Goal: Check status: Check status

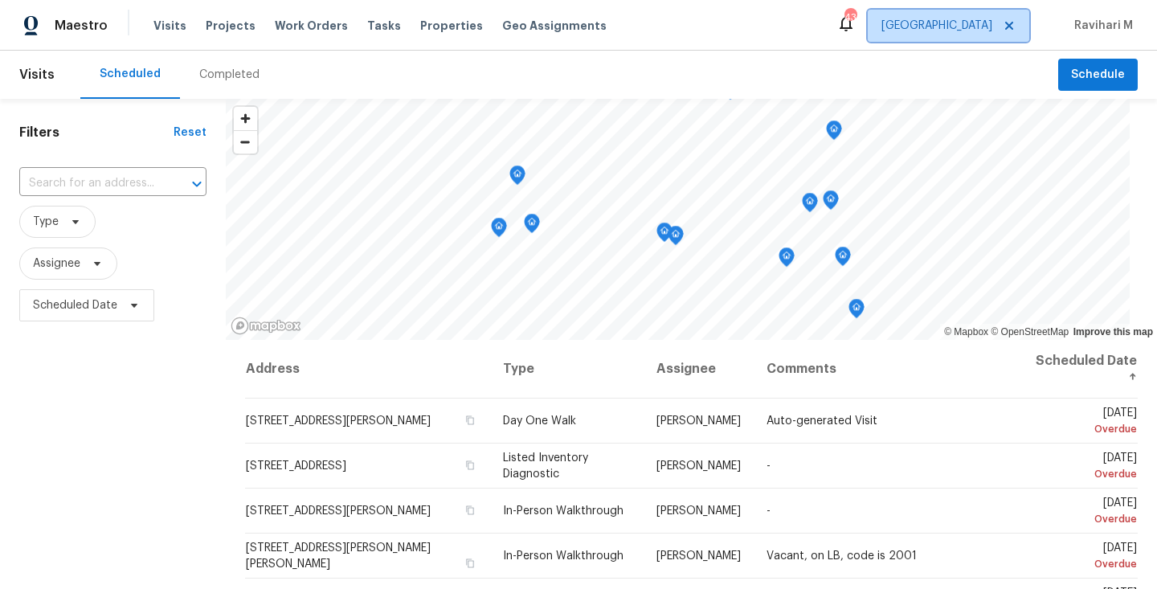
click at [964, 31] on span "[GEOGRAPHIC_DATA]" at bounding box center [936, 26] width 111 height 16
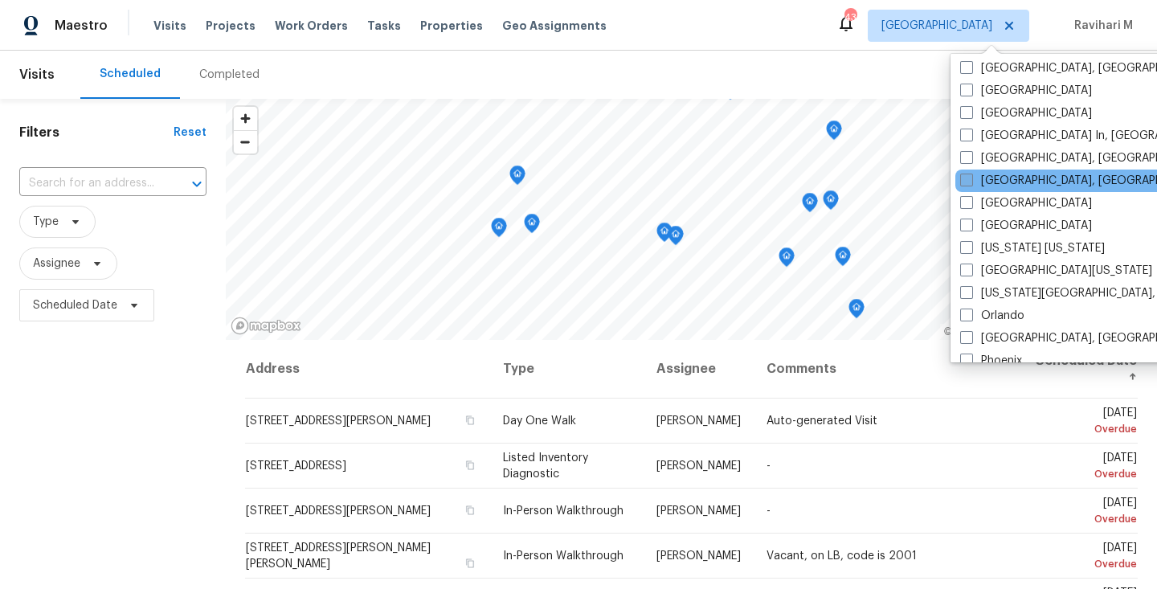
scroll to position [731, 0]
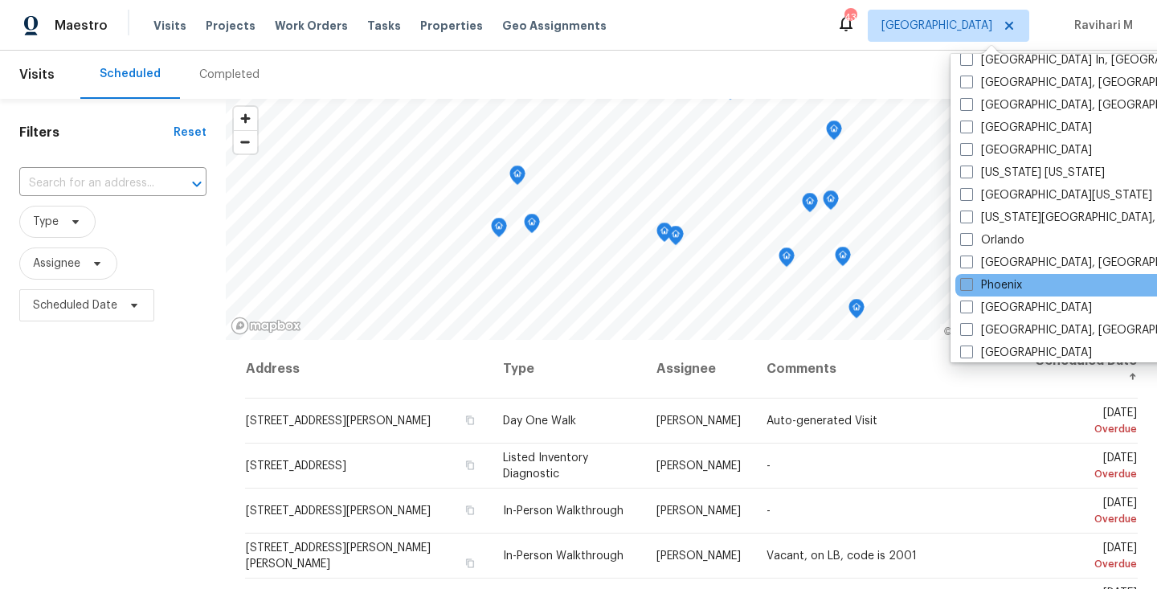
click at [969, 287] on span at bounding box center [966, 284] width 13 height 13
click at [969, 287] on input "Phoenix" at bounding box center [965, 282] width 10 height 10
checkbox input "true"
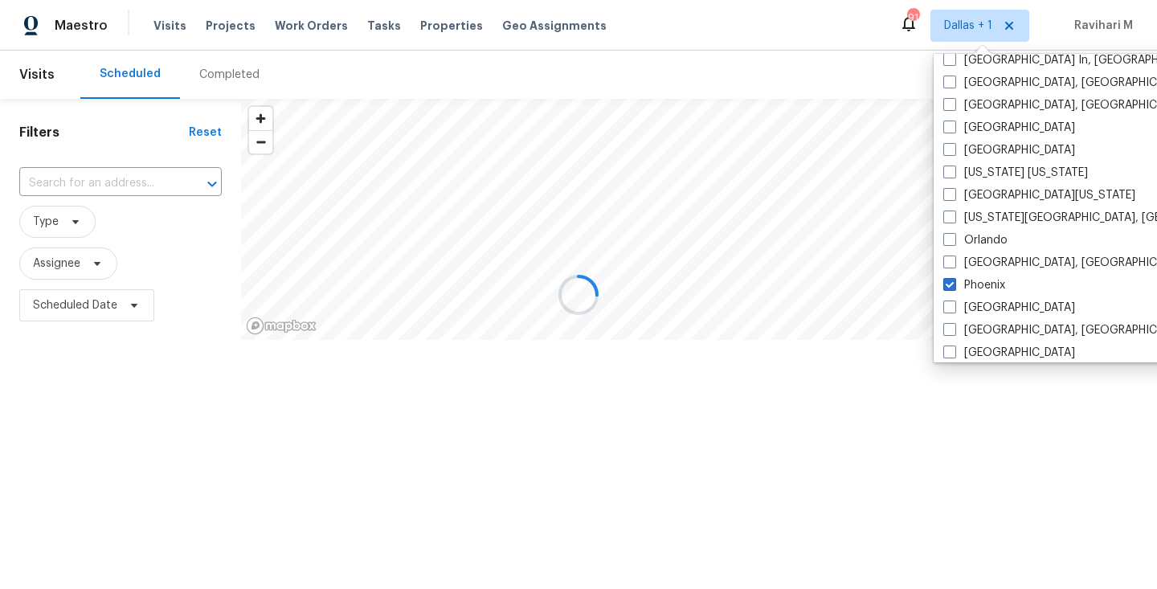
click at [201, 71] on div at bounding box center [578, 294] width 1157 height 589
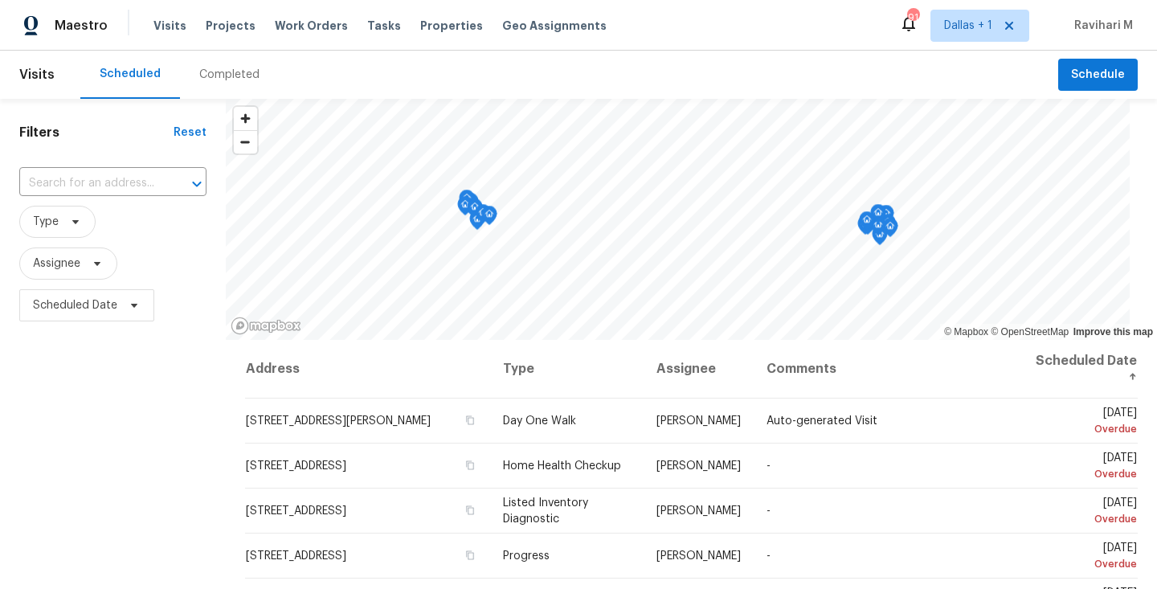
click at [201, 71] on div "Completed" at bounding box center [229, 75] width 60 height 16
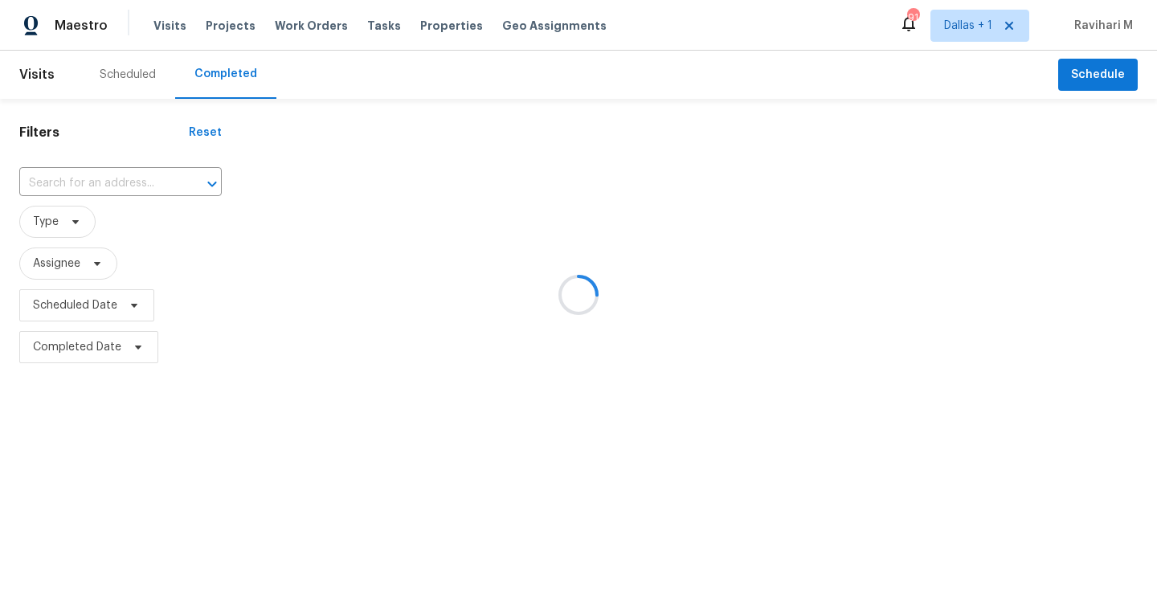
click at [72, 182] on div at bounding box center [578, 294] width 1157 height 589
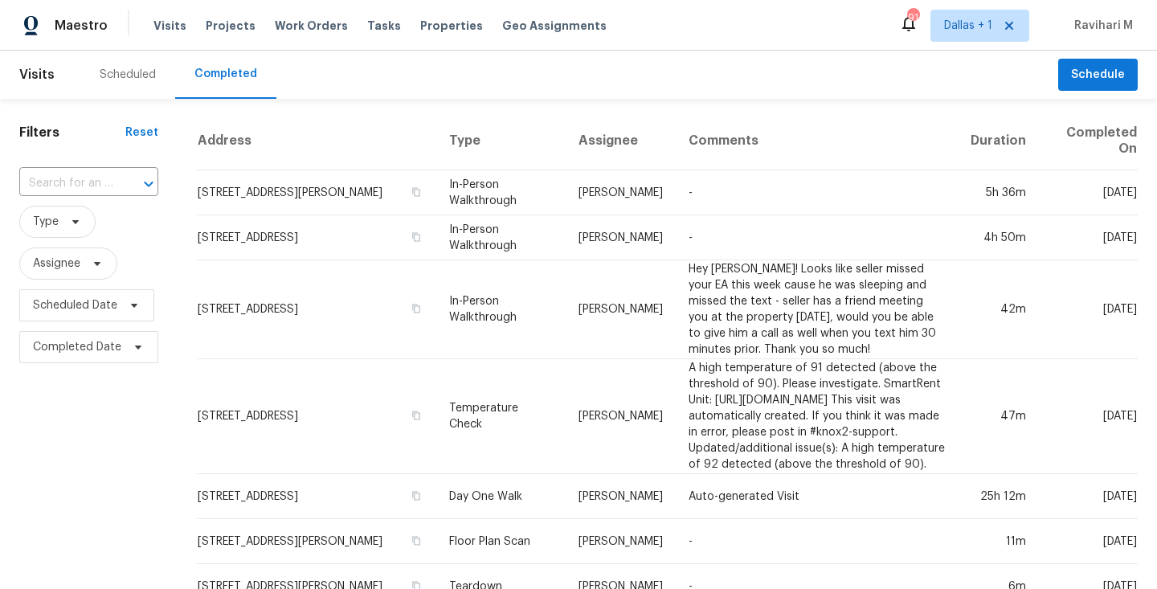
click at [72, 182] on input "text" at bounding box center [66, 183] width 94 height 25
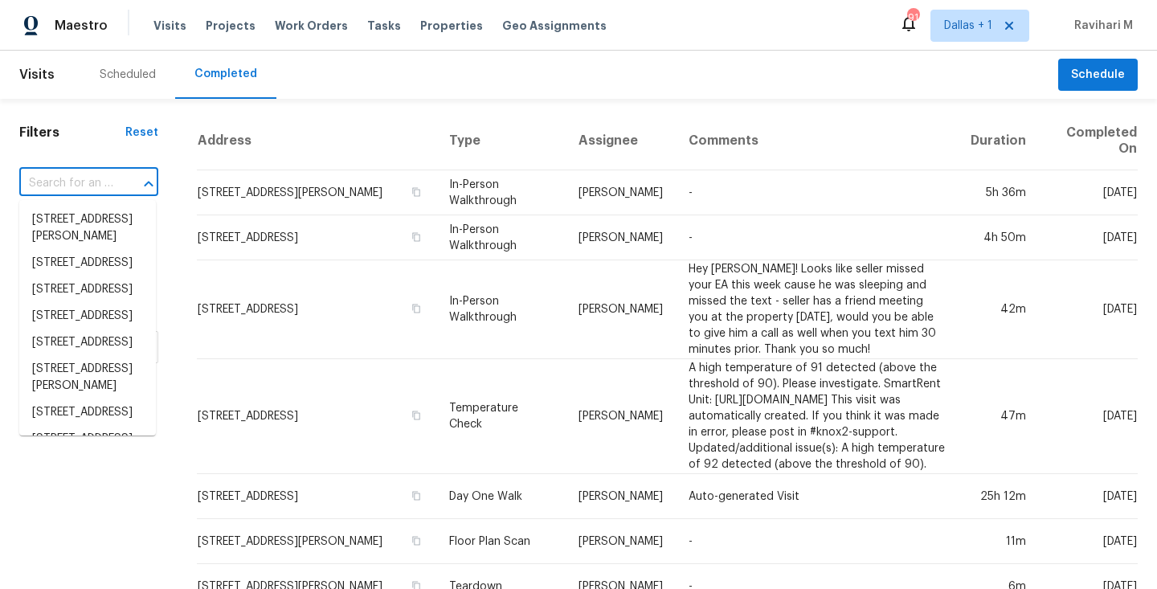
click at [72, 182] on input "text" at bounding box center [66, 183] width 94 height 25
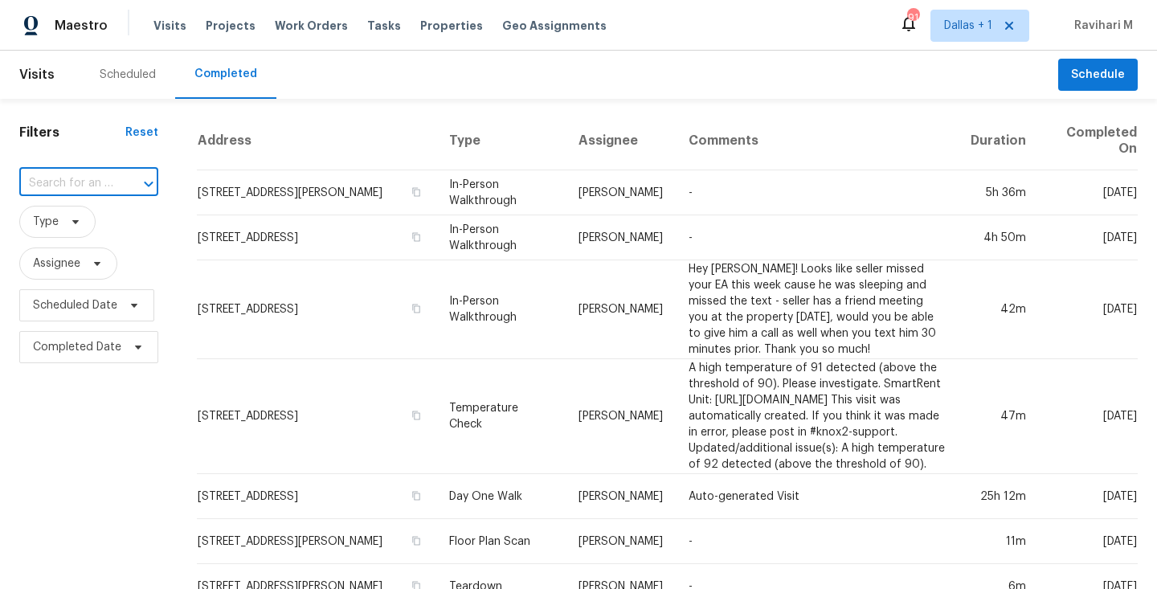
paste input "[STREET_ADDRESS][PERSON_NAME]"
type input "[STREET_ADDRESS][PERSON_NAME]"
click at [80, 226] on li "[STREET_ADDRESS][PERSON_NAME]" at bounding box center [87, 227] width 137 height 43
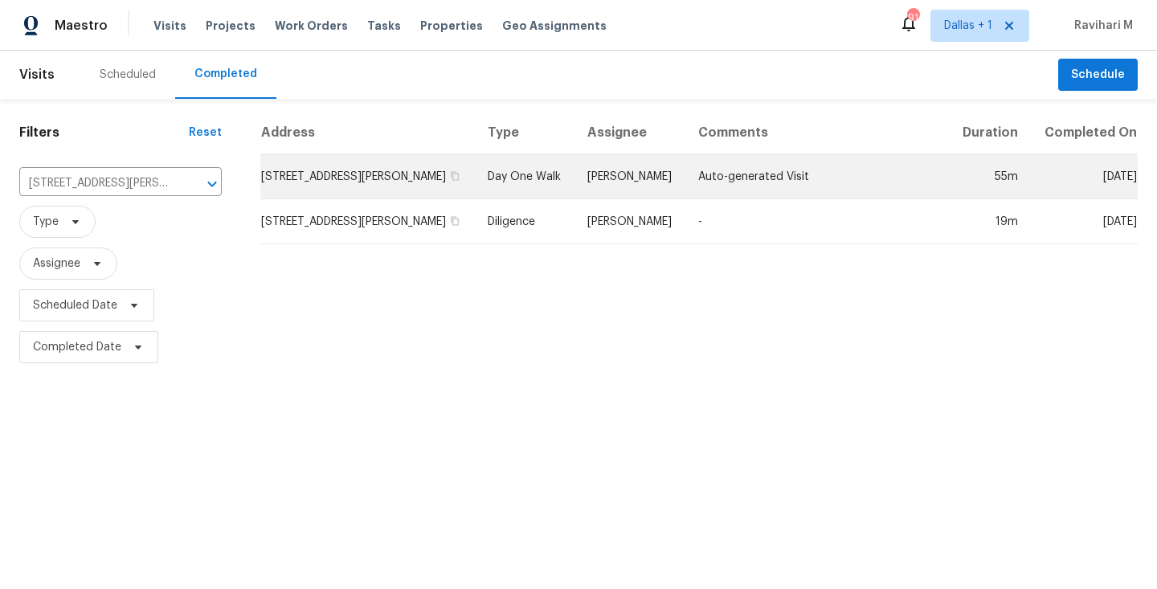
click at [430, 172] on td "[STREET_ADDRESS][PERSON_NAME]" at bounding box center [367, 176] width 214 height 45
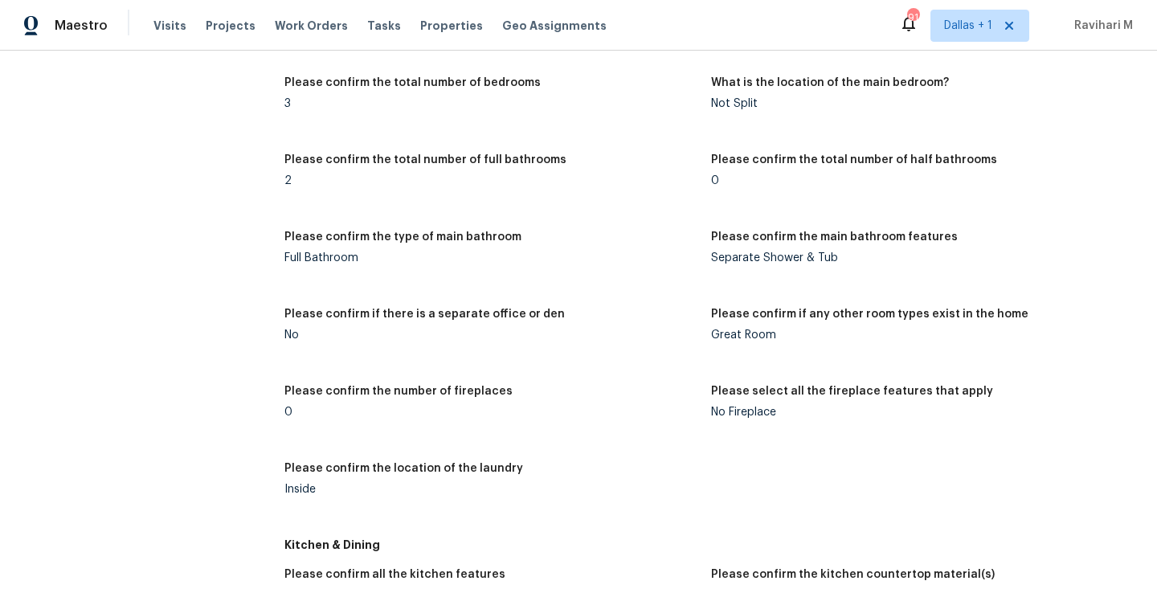
scroll to position [1946, 0]
